Goal: Check status: Check status

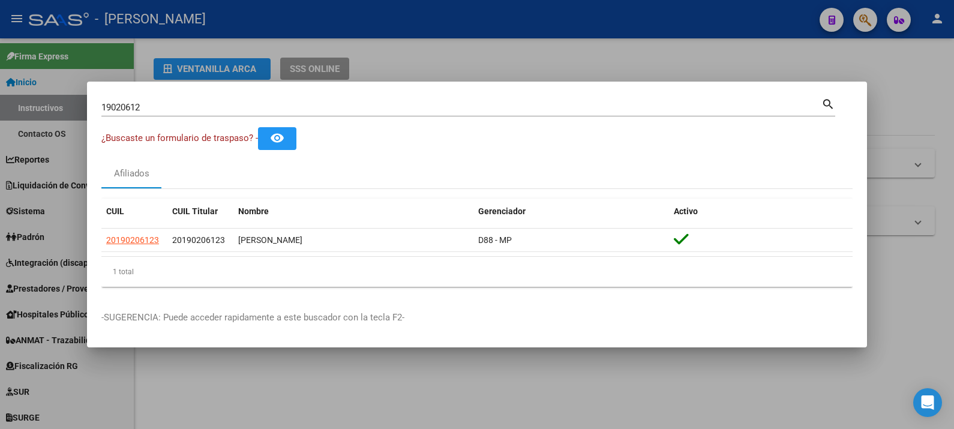
click at [457, 108] on input "19020612" at bounding box center [461, 107] width 720 height 11
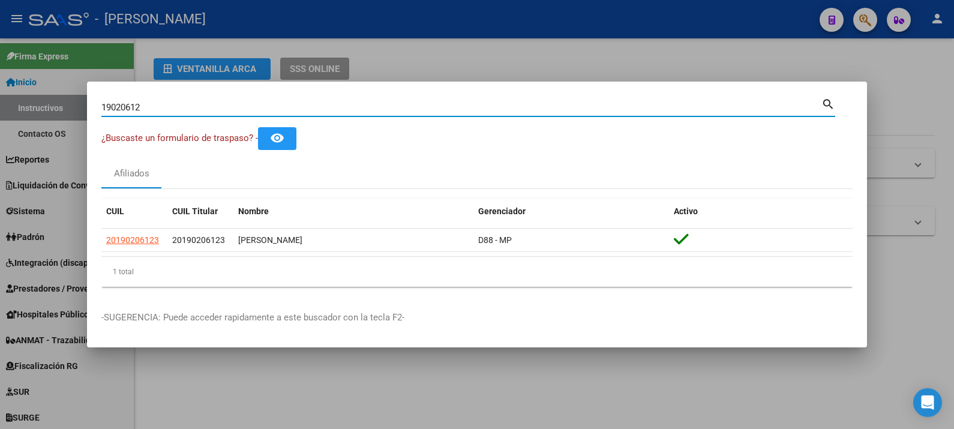
click at [457, 108] on input "19020612" at bounding box center [461, 107] width 720 height 11
paste input "24850333"
click at [210, 108] on input "24850333" at bounding box center [461, 107] width 720 height 11
paste input "7248503330"
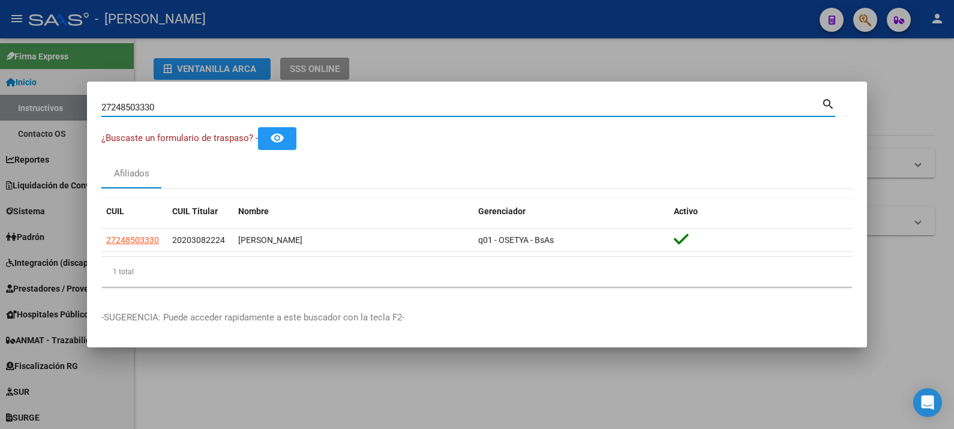
type input "27248503330"
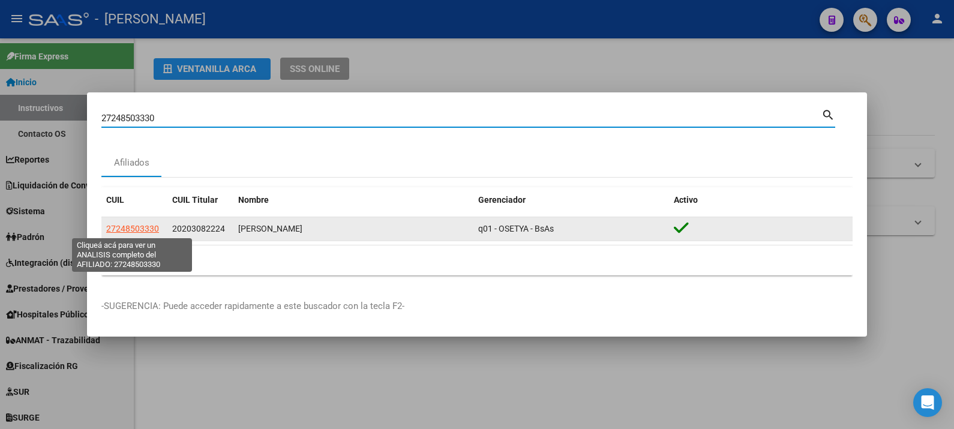
click at [145, 225] on span "27248503330" at bounding box center [132, 229] width 53 height 10
type textarea "27248503330"
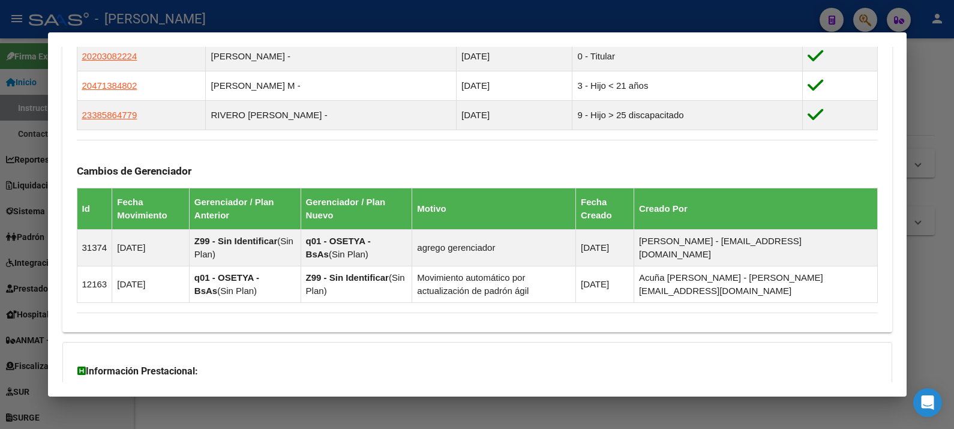
scroll to position [839, 0]
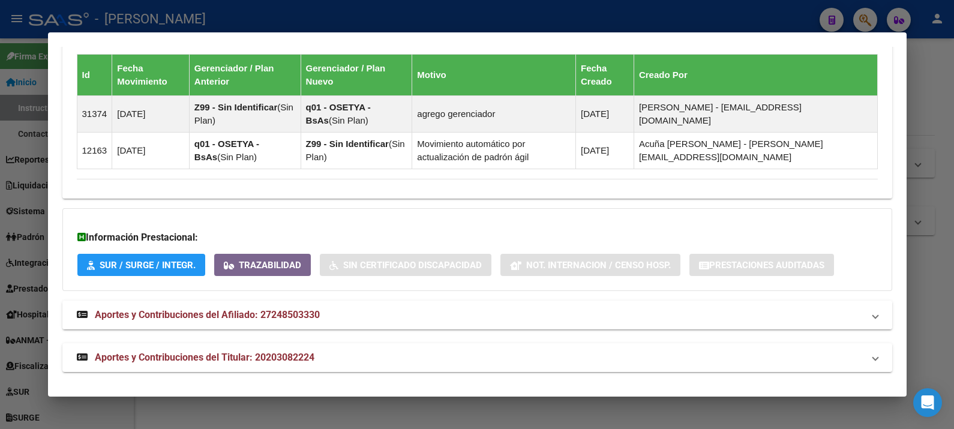
click at [348, 312] on mat-panel-title "Aportes y Contribuciones del Afiliado: 27248503330" at bounding box center [470, 315] width 787 height 14
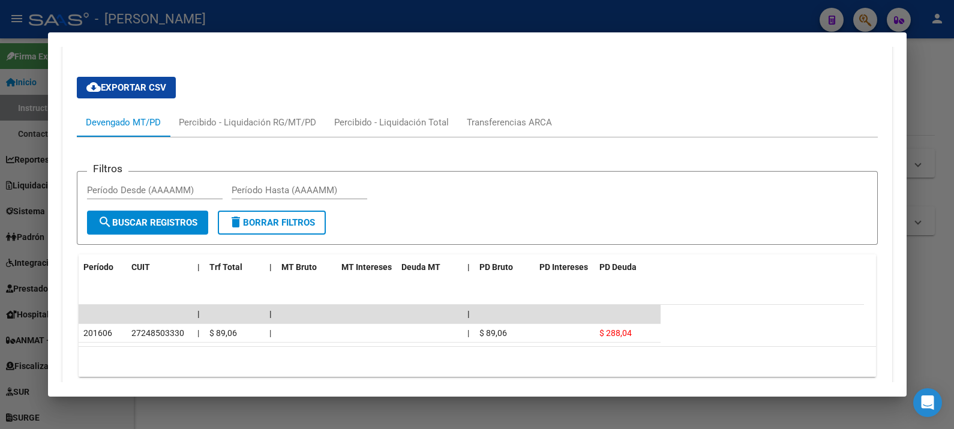
scroll to position [1205, 0]
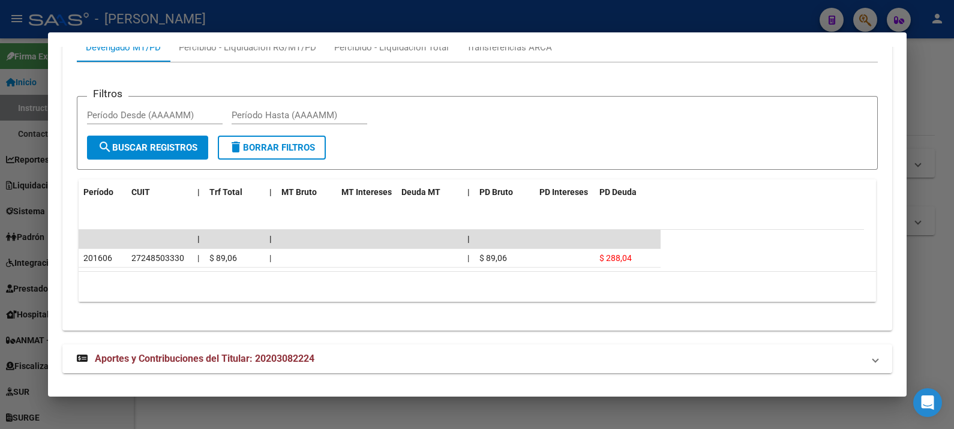
click at [353, 358] on mat-panel-title "Aportes y Contribuciones del Titular: 20203082224" at bounding box center [470, 359] width 787 height 14
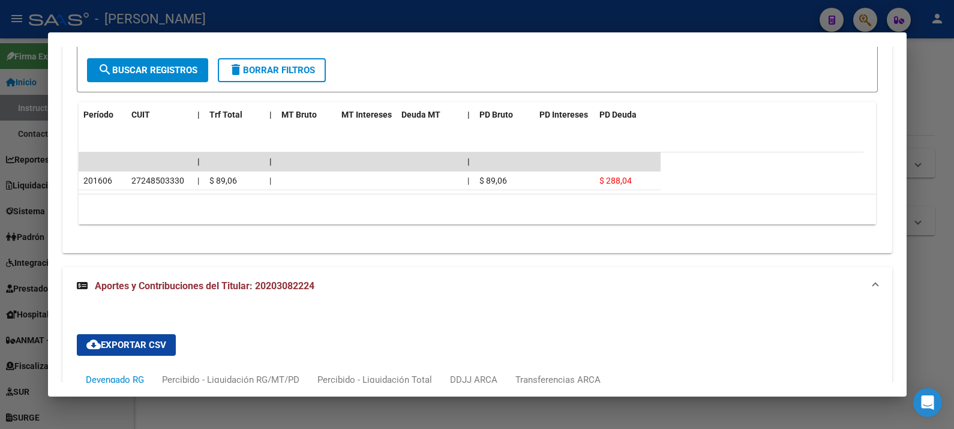
scroll to position [1275, 0]
